Goal: Information Seeking & Learning: Learn about a topic

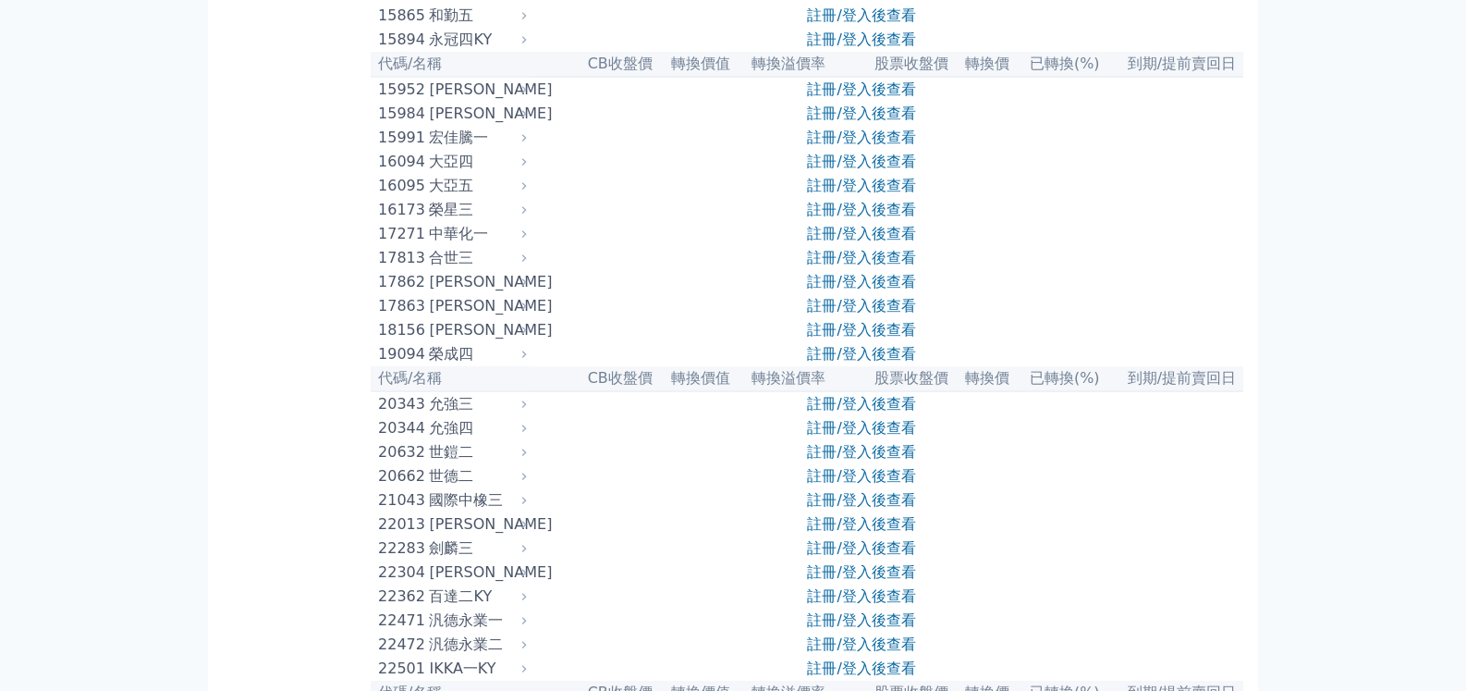
scroll to position [739, 0]
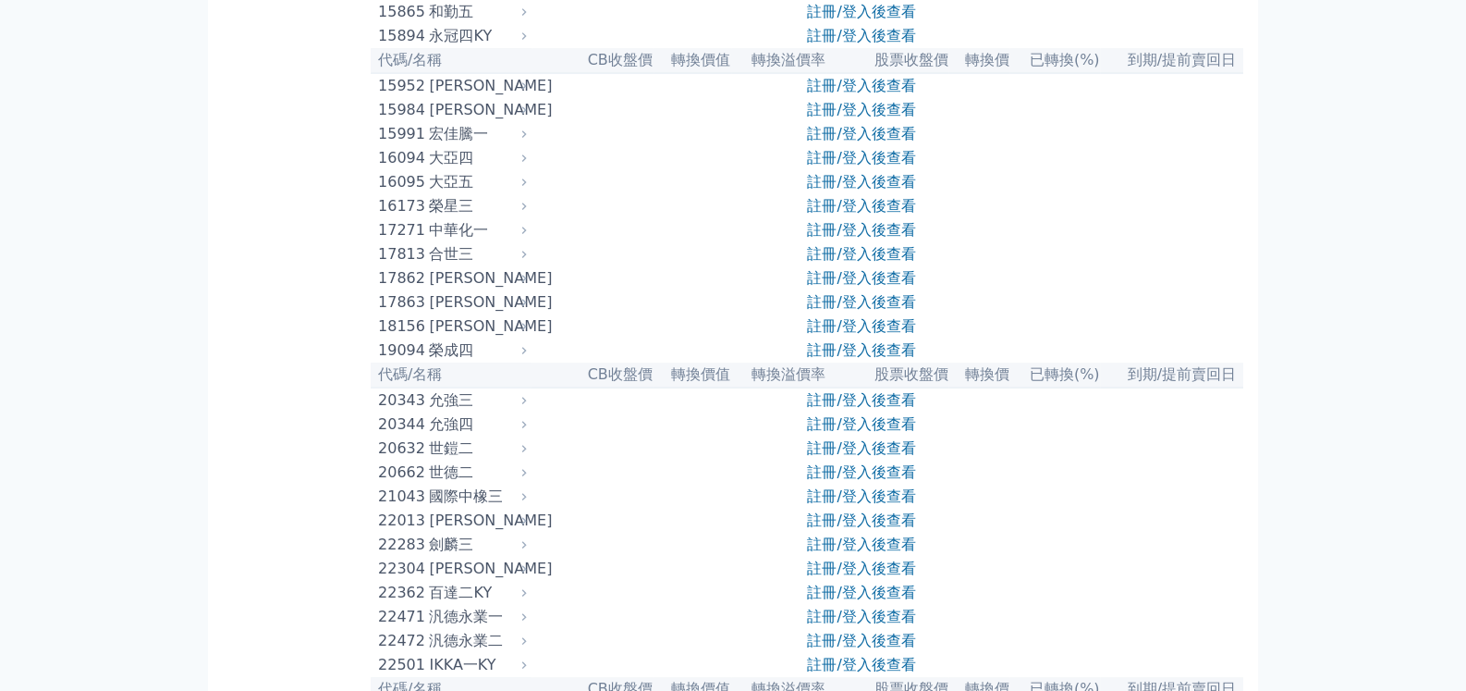
click at [442, 193] on div "大亞五" at bounding box center [475, 182] width 93 height 22
click at [833, 190] on link "註冊/登入後查看" at bounding box center [861, 182] width 108 height 18
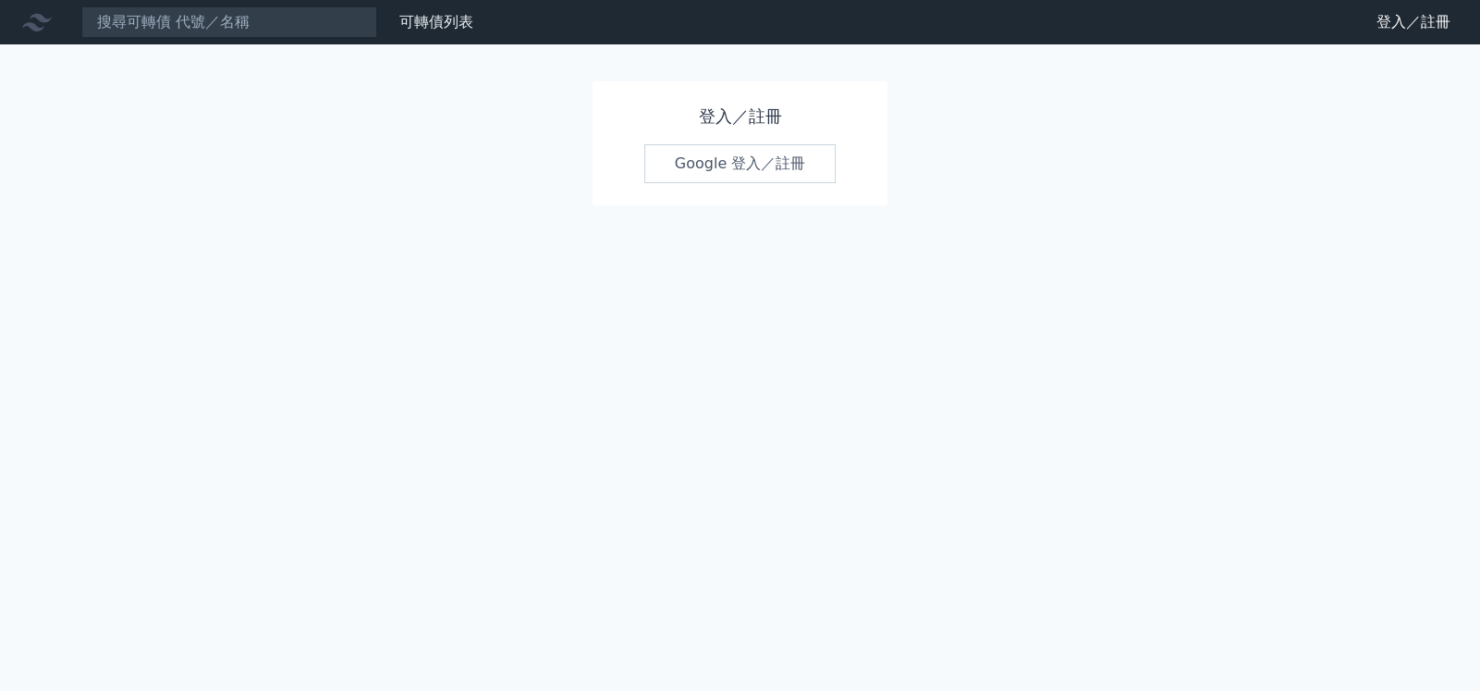
click at [744, 121] on h1 "登入／註冊" at bounding box center [740, 117] width 192 height 26
click at [732, 164] on link "Google 登入／註冊" at bounding box center [740, 163] width 192 height 39
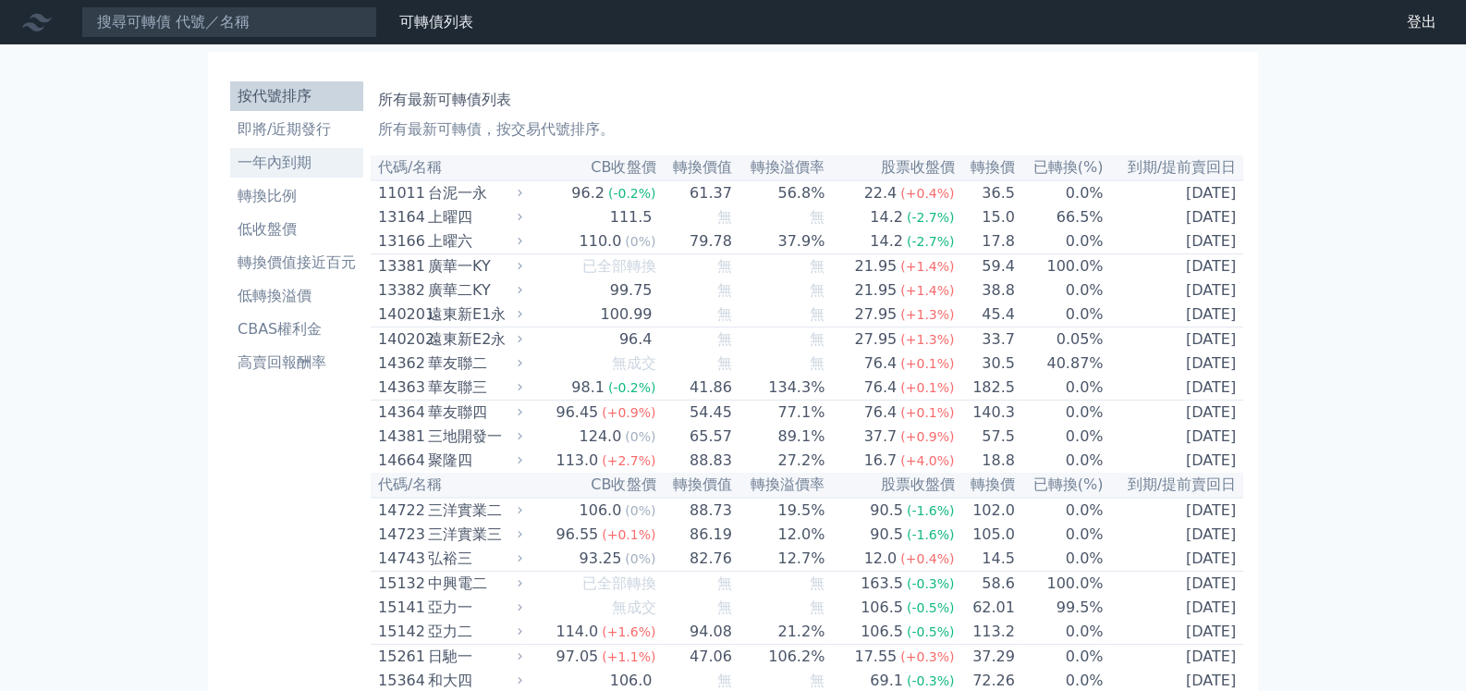
click at [297, 166] on li "一年內到期" at bounding box center [296, 163] width 133 height 22
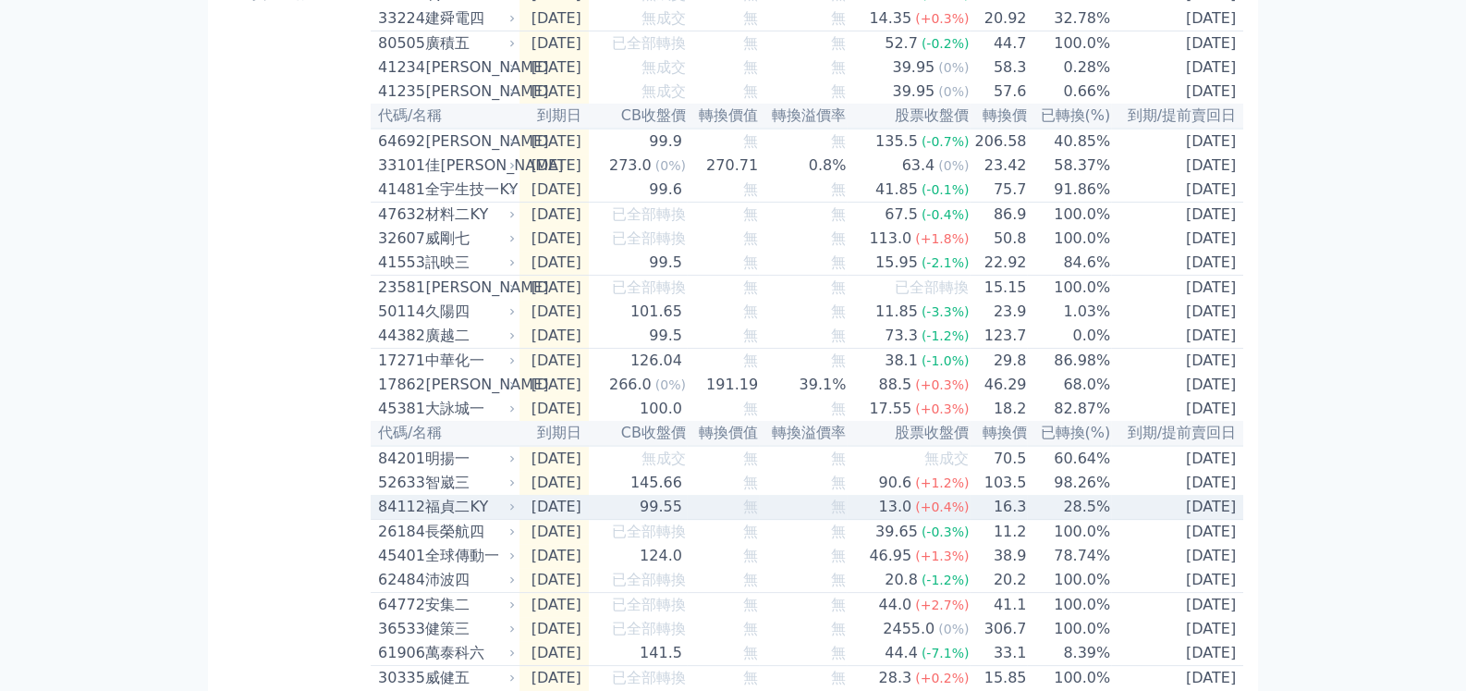
scroll to position [461, 0]
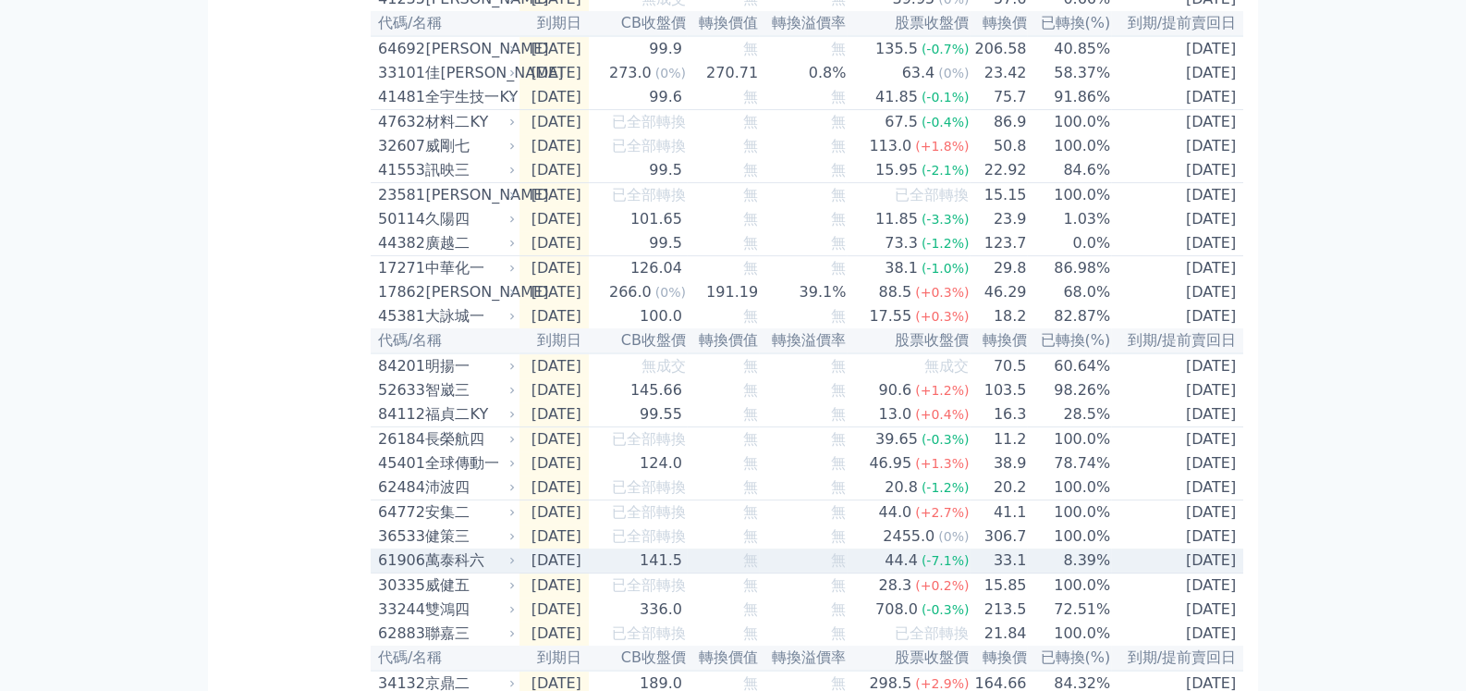
click at [458, 571] on div "萬泰科六" at bounding box center [468, 560] width 86 height 22
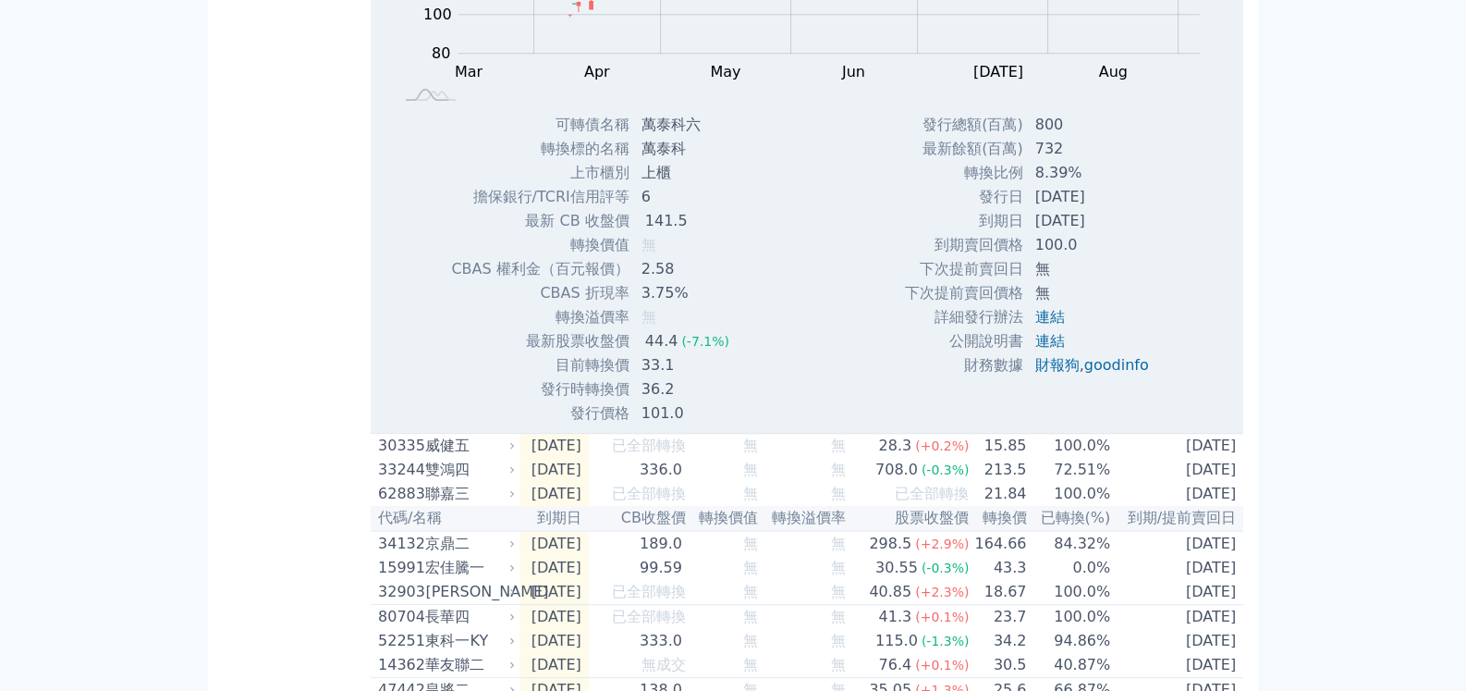
scroll to position [1295, 0]
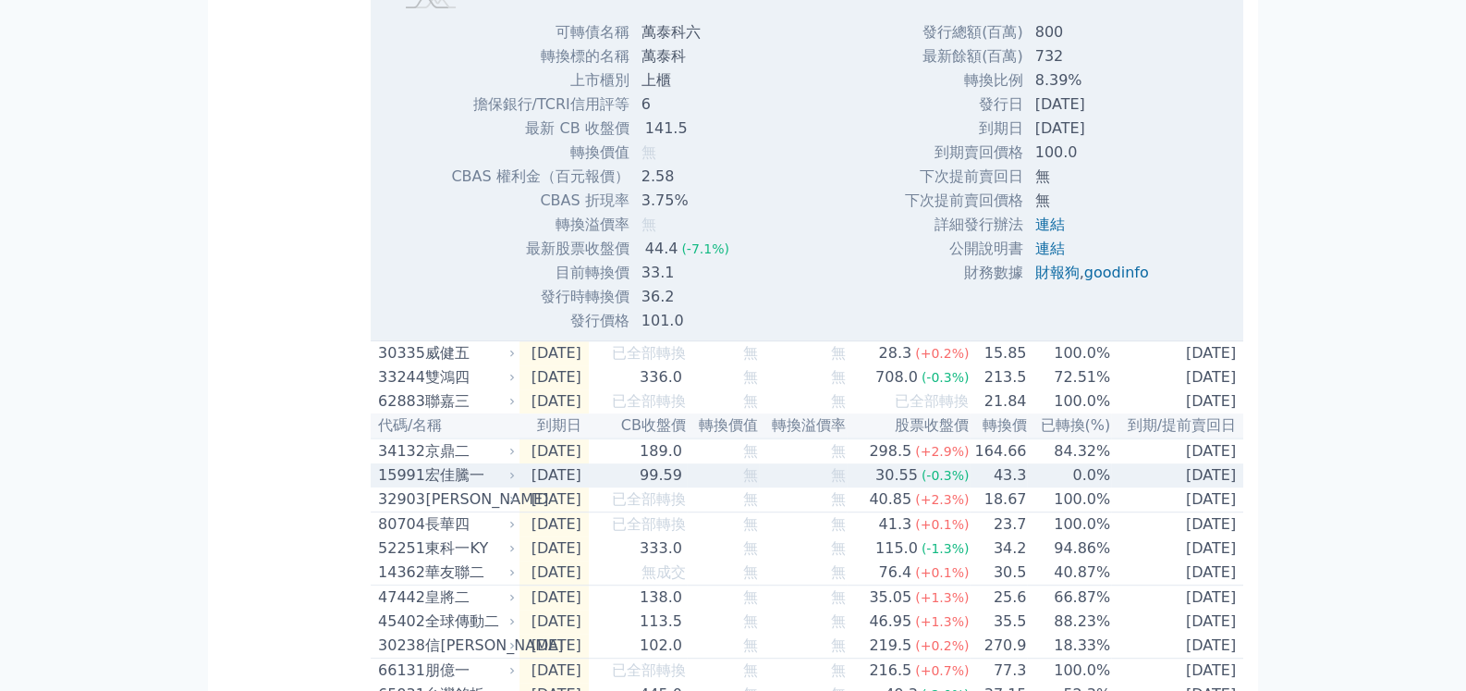
click at [462, 486] on div "宏佳騰一" at bounding box center [468, 475] width 86 height 22
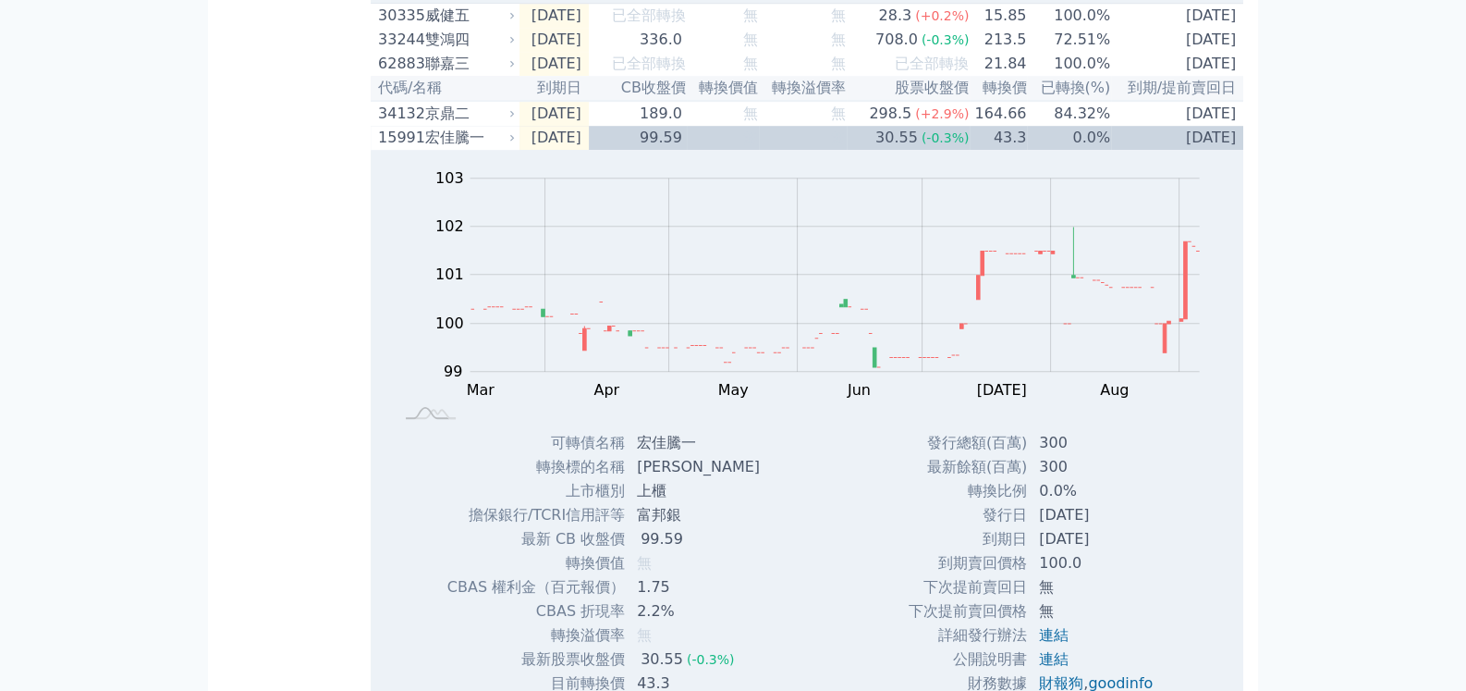
scroll to position [1571, 0]
